Goal: Information Seeking & Learning: Learn about a topic

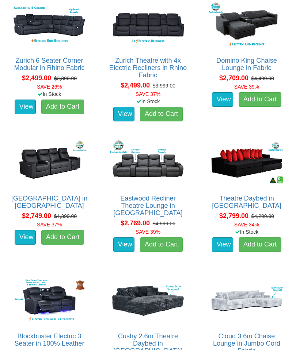
scroll to position [761, 0]
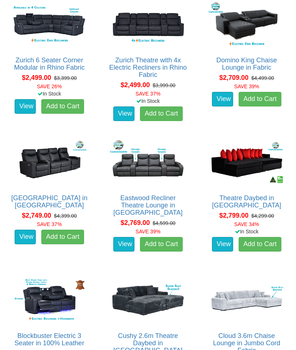
click at [44, 195] on link "[GEOGRAPHIC_DATA] in [GEOGRAPHIC_DATA]" at bounding box center [49, 202] width 76 height 15
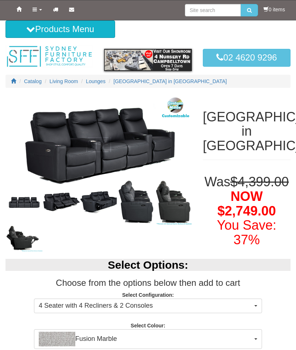
click at [71, 158] on img at bounding box center [98, 144] width 186 height 99
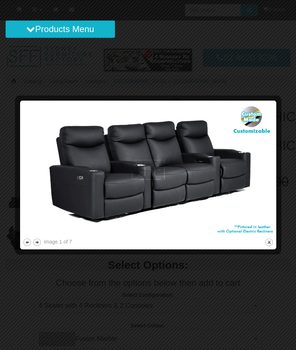
click at [38, 239] on button "next" at bounding box center [36, 242] width 9 height 9
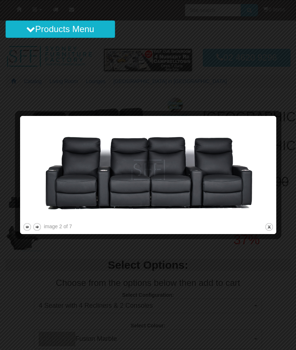
click at [40, 230] on button "next" at bounding box center [36, 227] width 9 height 9
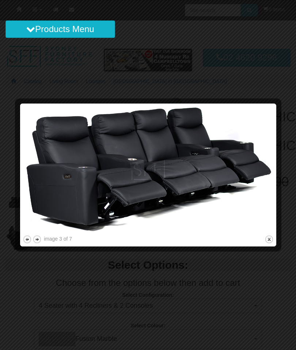
click at [39, 238] on button "next" at bounding box center [36, 239] width 9 height 9
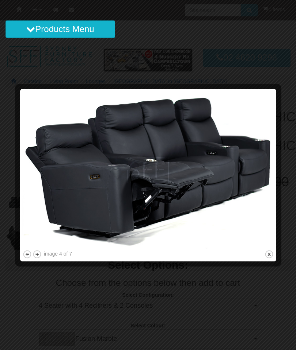
click at [272, 256] on button "close" at bounding box center [268, 254] width 9 height 9
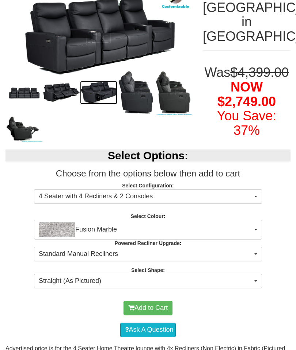
scroll to position [110, 0]
click at [255, 231] on span "button" at bounding box center [255, 229] width 3 height 1
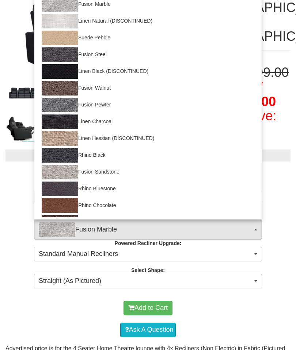
click at [282, 309] on div at bounding box center [148, 175] width 296 height 350
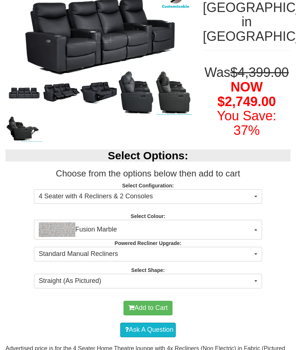
click at [254, 240] on button "Fusion Marble" at bounding box center [148, 230] width 228 height 20
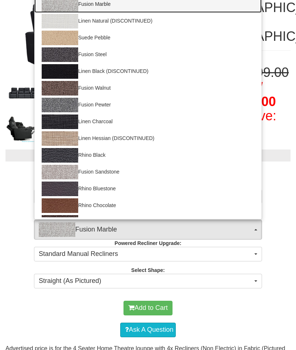
scroll to position [0, 0]
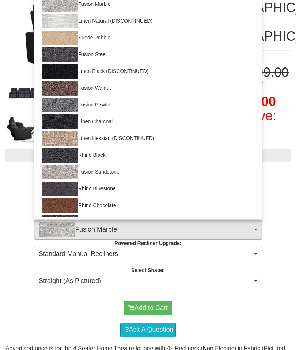
click at [269, 315] on div at bounding box center [148, 175] width 296 height 350
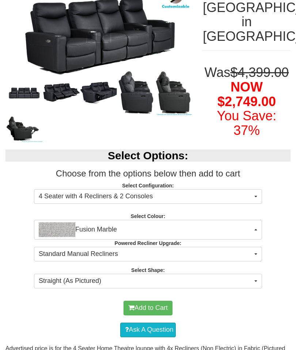
click at [255, 282] on span "button" at bounding box center [255, 281] width 3 height 1
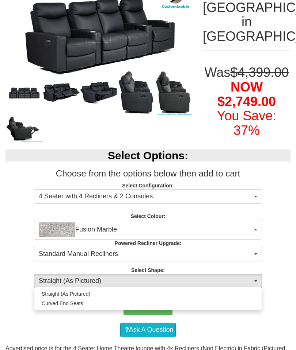
click at [1, 294] on div at bounding box center [148, 175] width 296 height 350
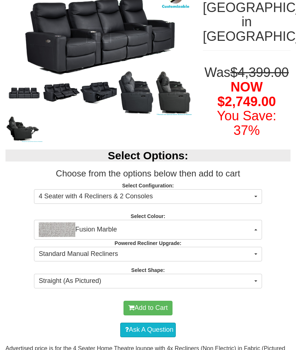
click at [254, 289] on button "Straight (As Pictured)" at bounding box center [148, 281] width 228 height 15
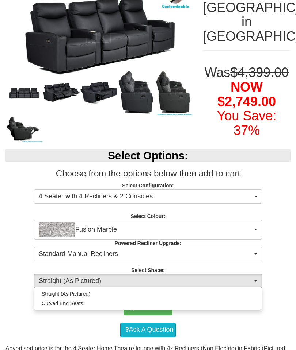
click at [272, 328] on div at bounding box center [148, 175] width 296 height 350
